Goal: Complete application form

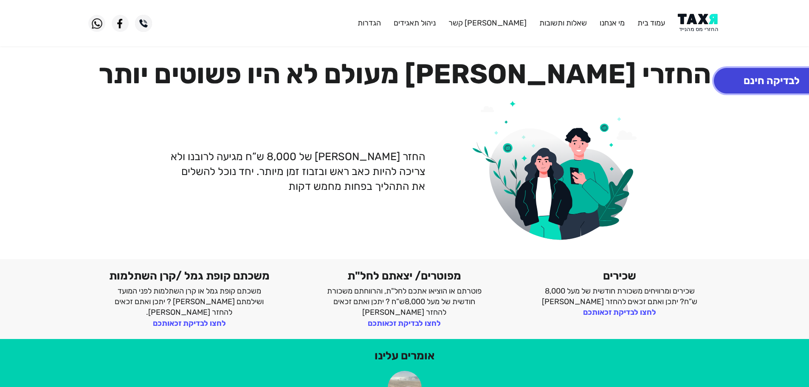
click at [753, 79] on button "לבדיקה חינם" at bounding box center [772, 80] width 116 height 25
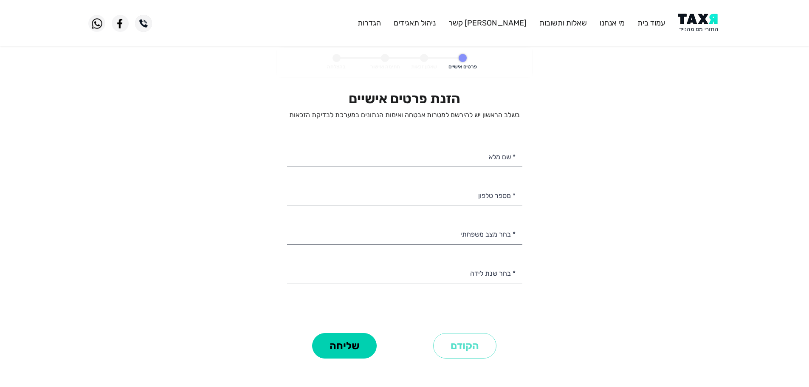
select select
click at [496, 197] on input "* מספר טלפון" at bounding box center [404, 195] width 235 height 22
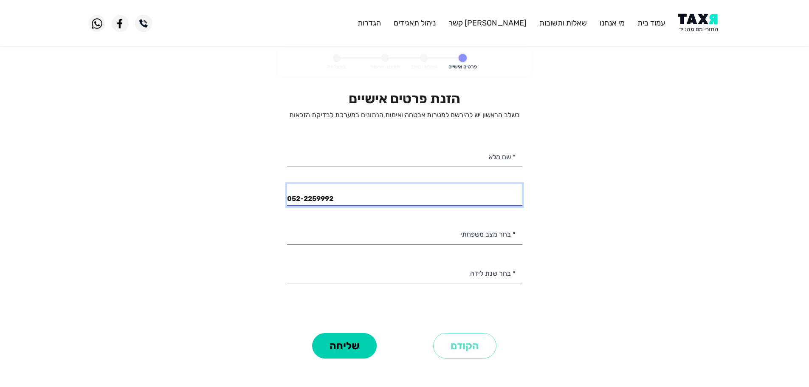
type input "052-2259992"
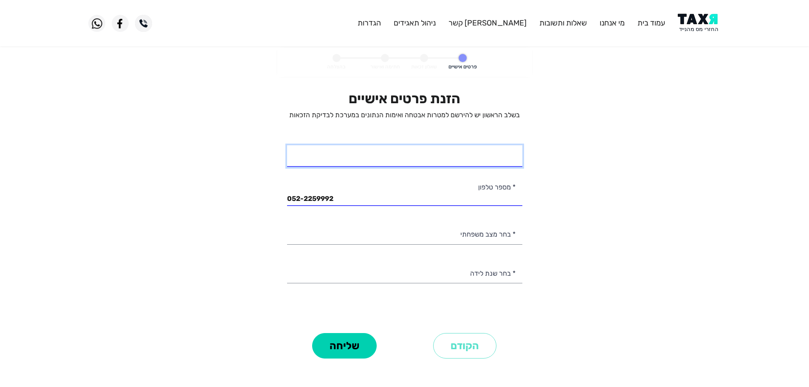
click at [443, 162] on input "* שם מלא" at bounding box center [404, 156] width 235 height 22
type input "פולינה יוסופוב"
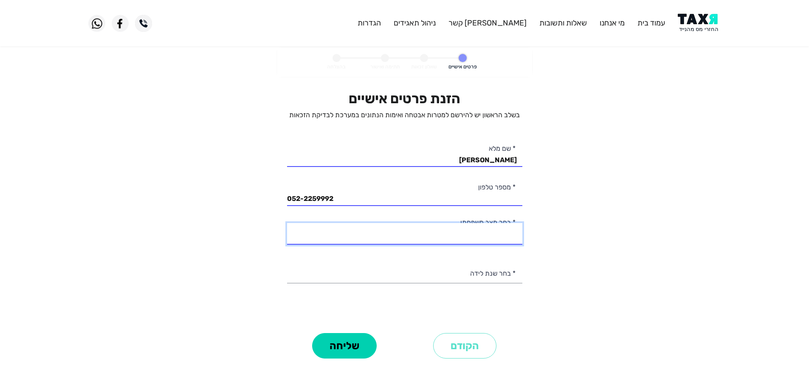
drag, startPoint x: 503, startPoint y: 232, endPoint x: 537, endPoint y: 290, distance: 67.4
click at [503, 232] on select "רווק/ה נשוי/אה גרוש/ה אלמן/נה" at bounding box center [404, 234] width 235 height 22
select select "1: Single"
click at [287, 223] on select "רווק/ה נשוי/אה גרוש/ה אלמן/נה" at bounding box center [404, 234] width 235 height 22
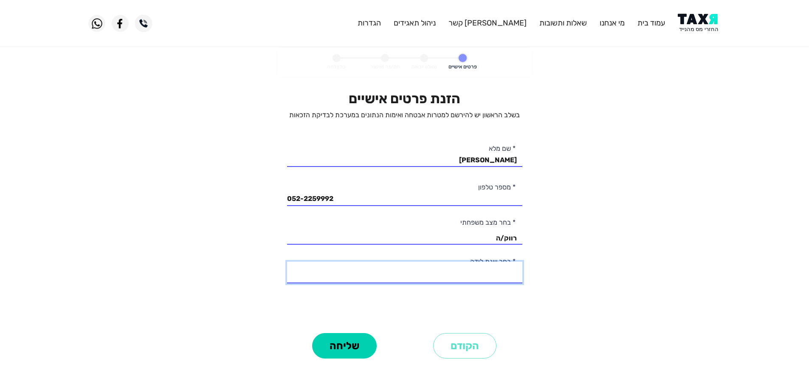
drag, startPoint x: 502, startPoint y: 277, endPoint x: 524, endPoint y: 293, distance: 27.0
click at [502, 278] on select "2003 2002 2001 2000 1999 1998 1997 1996 1995 1994 1993 1992 1991 1990 1989 1988…" at bounding box center [404, 273] width 235 height 22
select select "4: 2000"
click at [287, 262] on select "2003 2002 2001 2000 1999 1998 1997 1996 1995 1994 1993 1992 1991 1990 1989 1988…" at bounding box center [404, 273] width 235 height 22
click at [365, 347] on button "שליחה" at bounding box center [344, 345] width 65 height 25
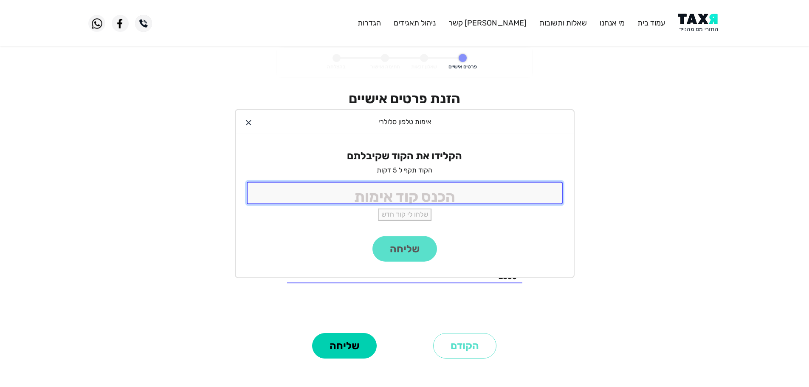
click at [449, 187] on input "tel" at bounding box center [405, 193] width 316 height 23
type input "9988"
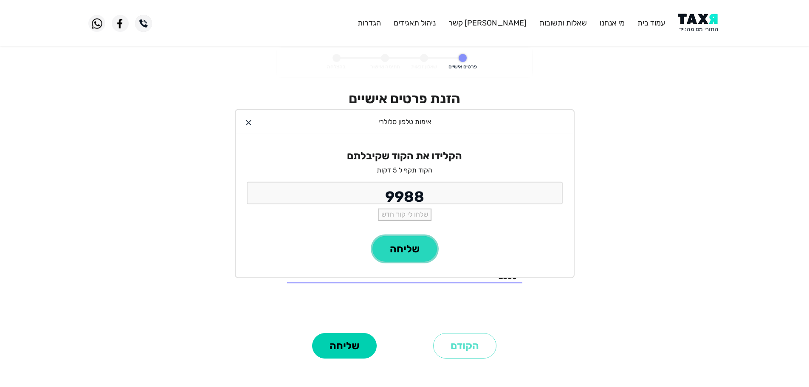
click at [405, 255] on button "שליחה" at bounding box center [404, 248] width 65 height 25
